Goal: Information Seeking & Learning: Understand process/instructions

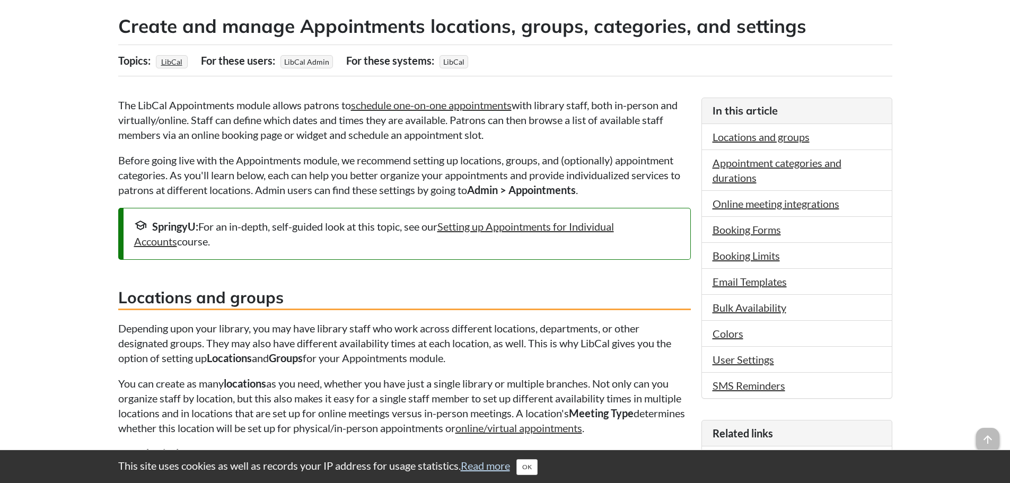
scroll to position [106, 0]
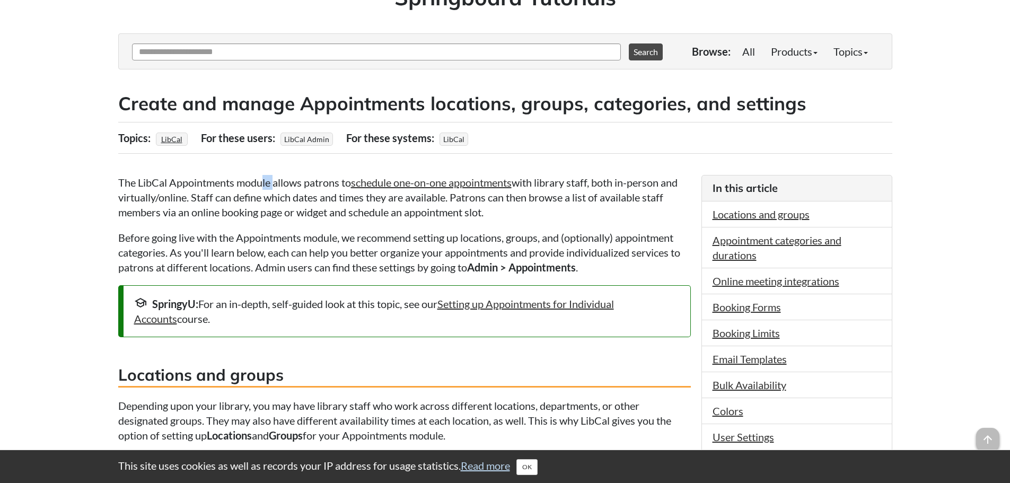
drag, startPoint x: 263, startPoint y: 184, endPoint x: 277, endPoint y: 180, distance: 14.4
click at [277, 180] on p "The LibCal Appointments module allows patrons to schedule one-on-one appointmen…" at bounding box center [404, 197] width 573 height 45
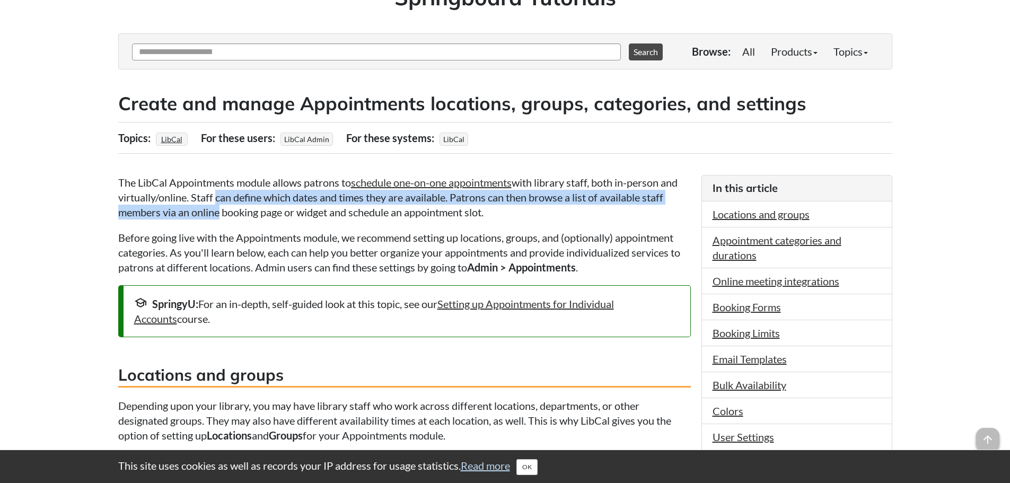
drag, startPoint x: 215, startPoint y: 197, endPoint x: 215, endPoint y: 206, distance: 8.5
click at [215, 206] on p "The LibCal Appointments module allows patrons to schedule one-on-one appointmen…" at bounding box center [404, 197] width 573 height 45
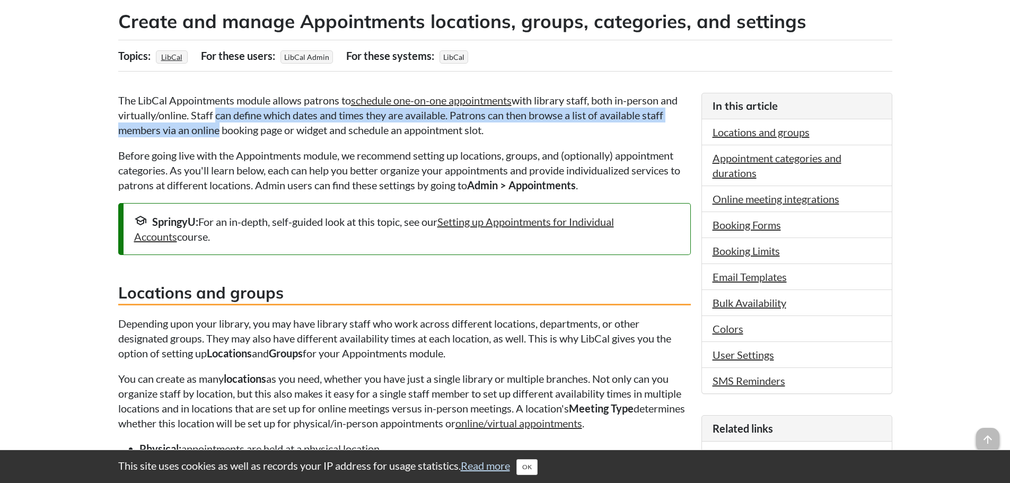
scroll to position [212, 0]
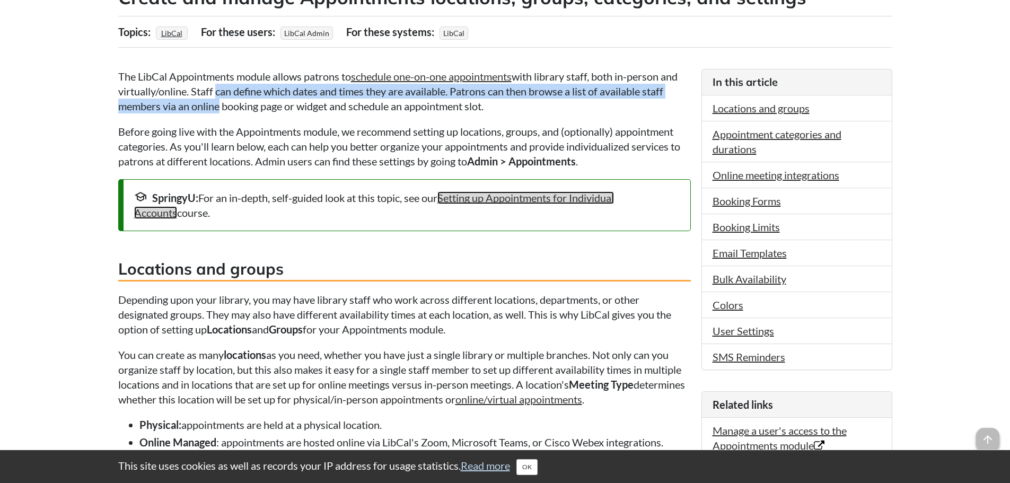
click at [541, 193] on link "Setting up Appointments for Individual Accounts" at bounding box center [374, 205] width 480 height 28
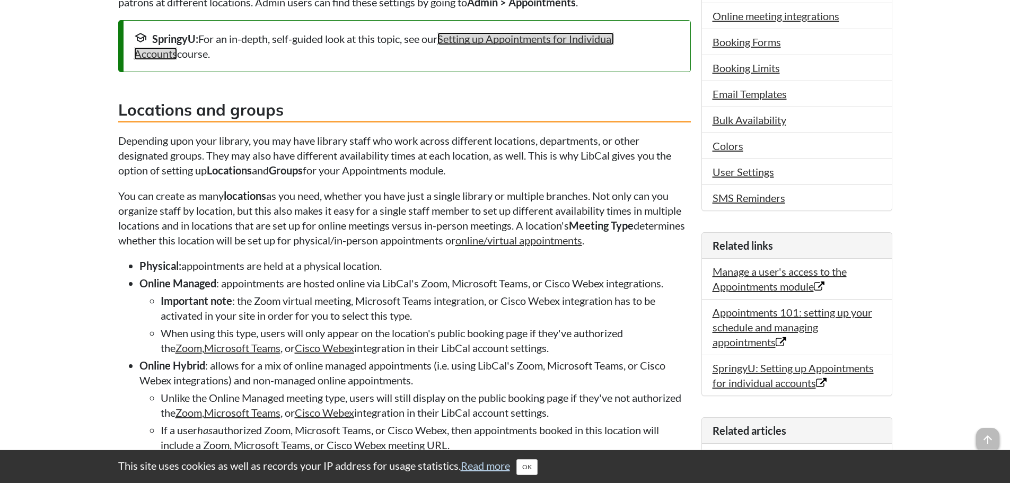
scroll to position [424, 0]
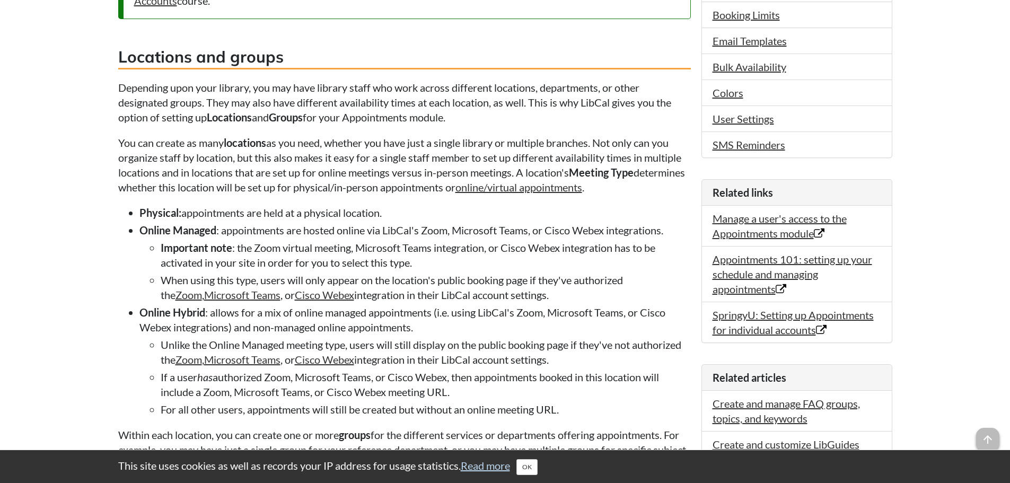
click at [283, 93] on p "Depending upon your library, you may have library staff who work across differe…" at bounding box center [404, 102] width 573 height 45
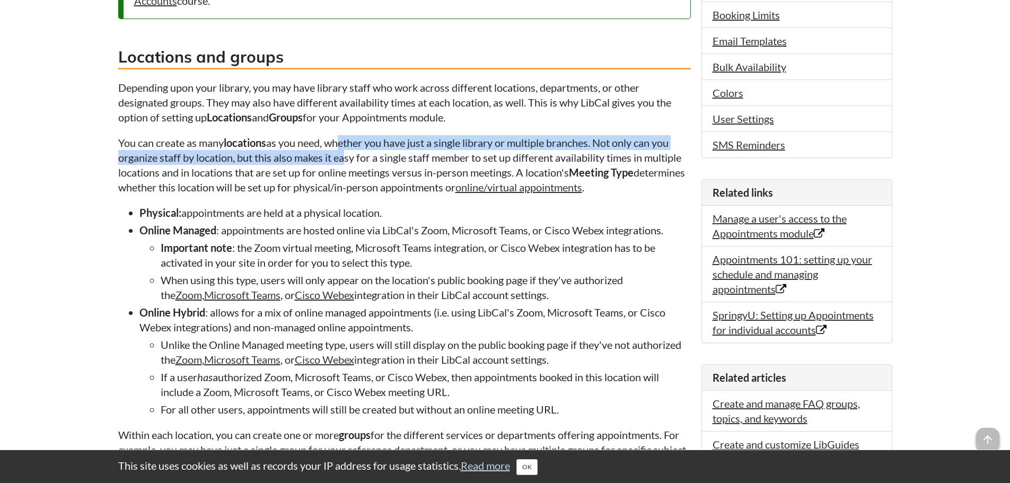
drag, startPoint x: 344, startPoint y: 143, endPoint x: 346, endPoint y: 159, distance: 16.1
click at [346, 159] on p "You can create as many locations as you need, whether you have just a single li…" at bounding box center [404, 164] width 573 height 59
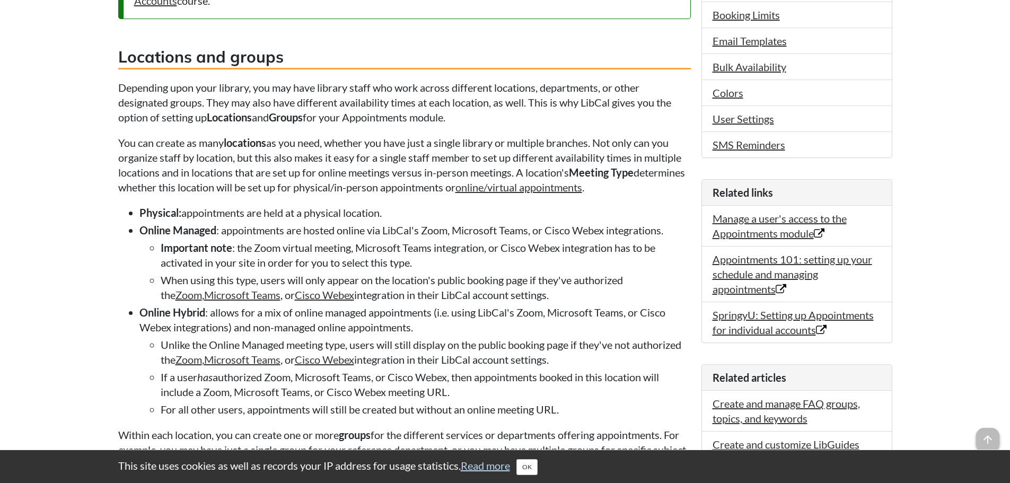
click at [354, 170] on p "You can create as many locations as you need, whether you have just a single li…" at bounding box center [404, 164] width 573 height 59
drag, startPoint x: 292, startPoint y: 158, endPoint x: 302, endPoint y: 161, distance: 10.6
click at [302, 161] on p "You can create as many locations as you need, whether you have just a single li…" at bounding box center [404, 164] width 573 height 59
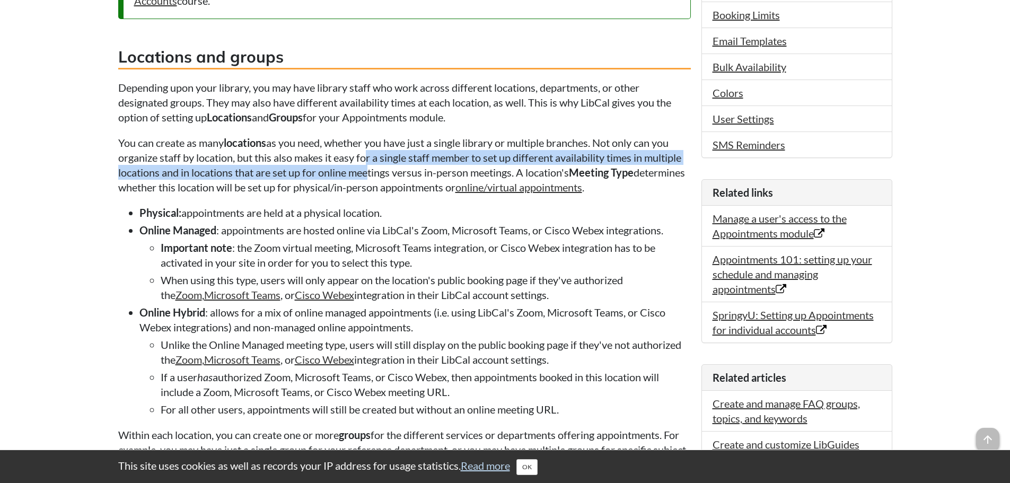
drag, startPoint x: 370, startPoint y: 157, endPoint x: 371, endPoint y: 166, distance: 9.0
click at [371, 166] on p "You can create as many locations as you need, whether you have just a single li…" at bounding box center [404, 164] width 573 height 59
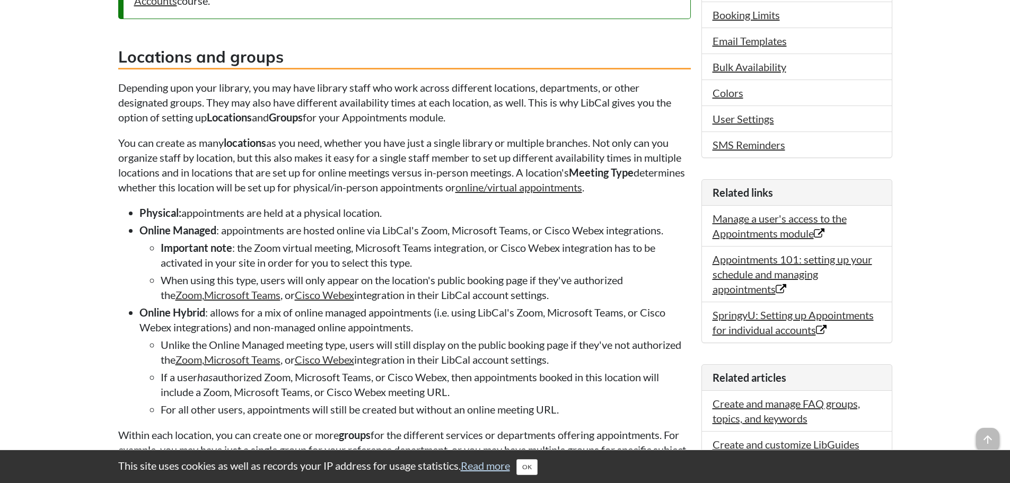
click at [380, 178] on p "You can create as many locations as you need, whether you have just a single li…" at bounding box center [404, 164] width 573 height 59
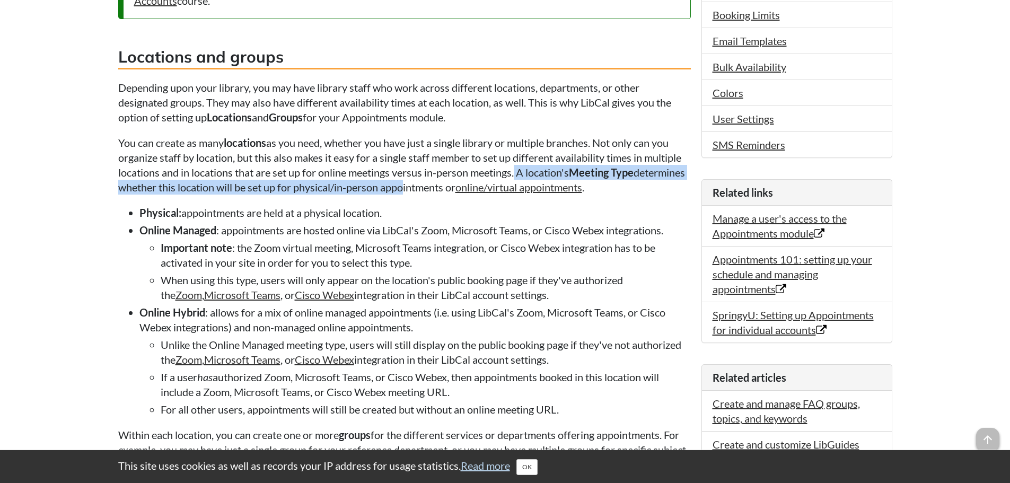
drag, startPoint x: 519, startPoint y: 170, endPoint x: 477, endPoint y: 185, distance: 44.0
click at [477, 185] on p "You can create as many locations as you need, whether you have just a single li…" at bounding box center [404, 164] width 573 height 59
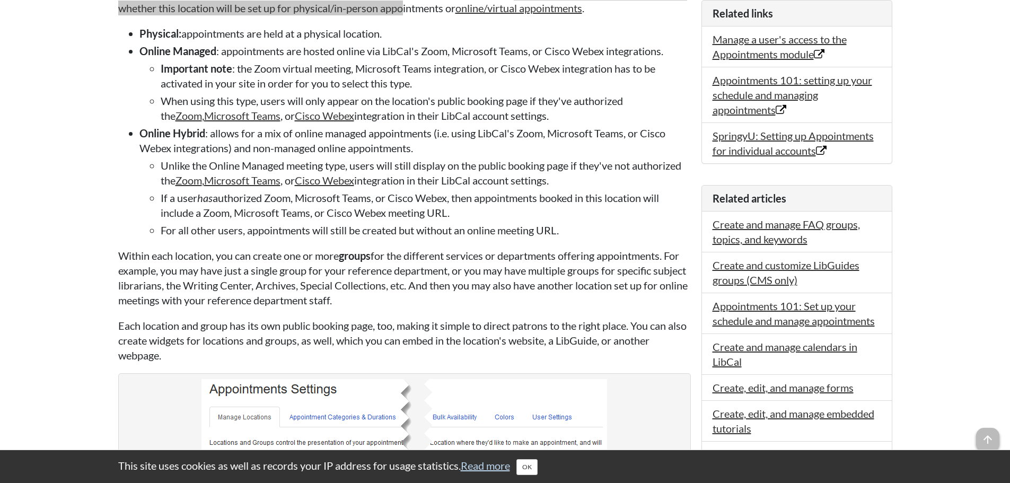
scroll to position [636, 0]
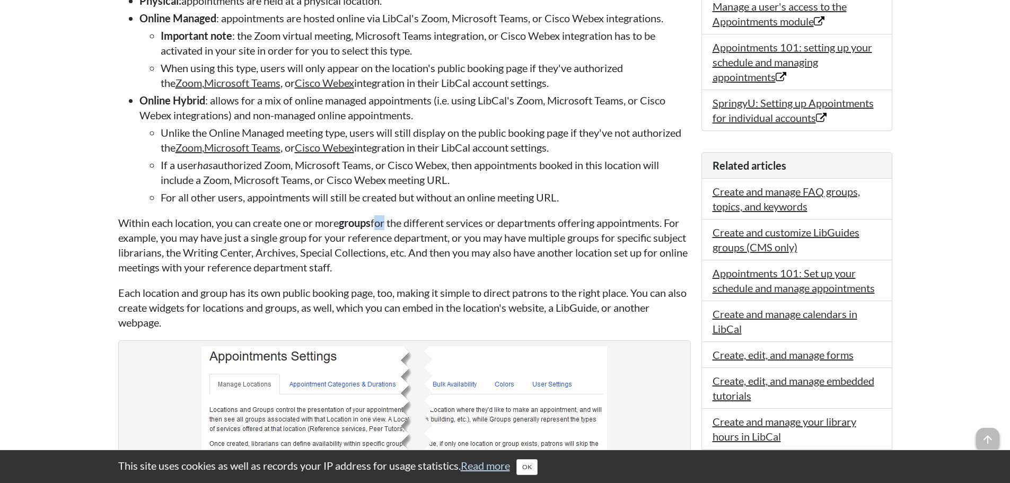
drag, startPoint x: 385, startPoint y: 222, endPoint x: 392, endPoint y: 225, distance: 8.1
click at [392, 225] on p "Within each location, you can create one or more groups for the different servi…" at bounding box center [404, 244] width 573 height 59
click at [230, 233] on p "Within each location, you can create one or more groups for the different servi…" at bounding box center [404, 244] width 573 height 59
